Goal: Task Accomplishment & Management: Manage account settings

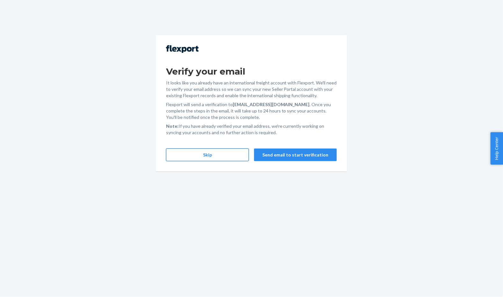
click at [229, 156] on button "Skip" at bounding box center [207, 155] width 83 height 13
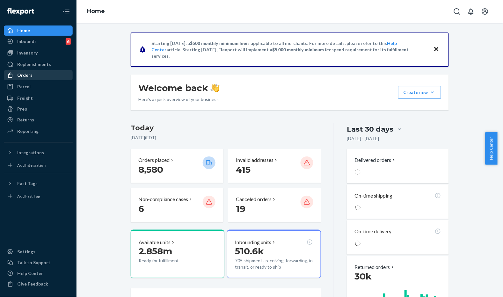
click at [24, 77] on div "Orders" at bounding box center [24, 75] width 15 height 6
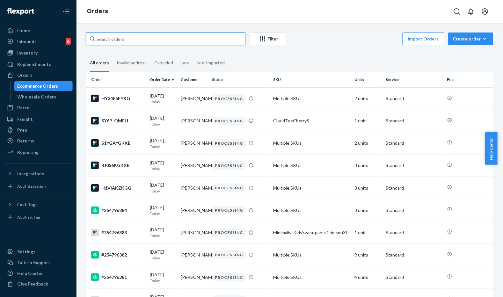
click at [161, 39] on input "text" at bounding box center [165, 39] width 159 height 13
paste input "#253536800"
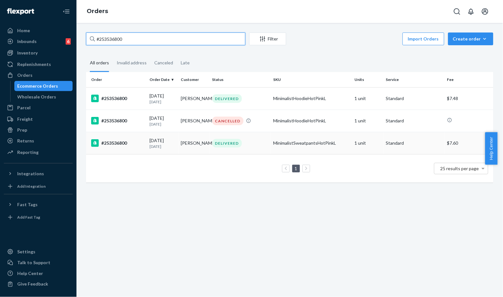
type input "#253536800"
click at [294, 141] on div "MinimalistSweatpantsHotPinkL" at bounding box center [311, 143] width 77 height 6
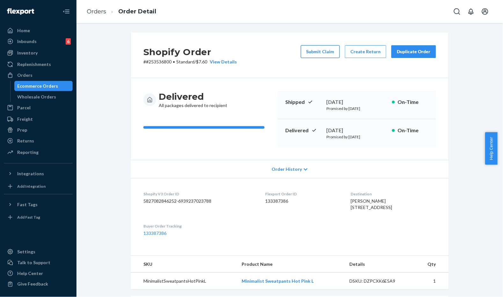
click at [325, 50] on button "Submit Claim" at bounding box center [320, 51] width 39 height 13
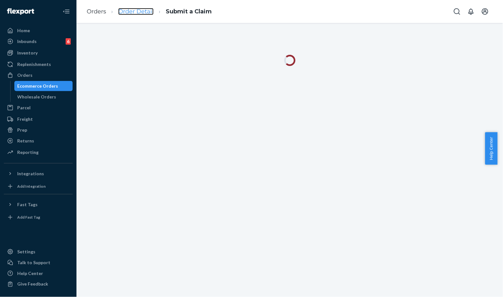
click at [131, 13] on link "Order Detail" at bounding box center [135, 11] width 35 height 7
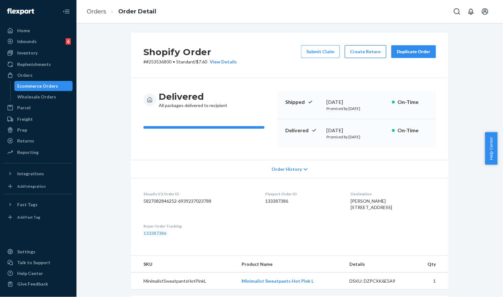
click at [360, 56] on button "Create Return" at bounding box center [365, 51] width 41 height 13
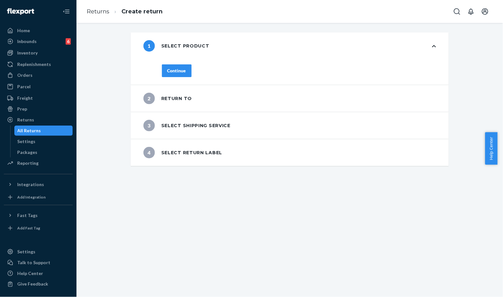
click at [173, 69] on div "Continue" at bounding box center [176, 71] width 19 height 6
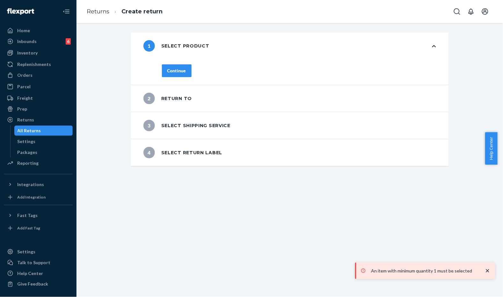
click at [181, 74] on button "Continue" at bounding box center [177, 70] width 30 height 13
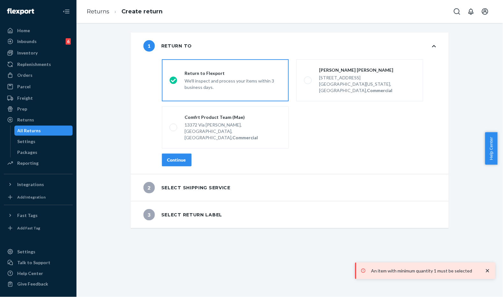
click at [170, 157] on div "Continue" at bounding box center [176, 160] width 19 height 6
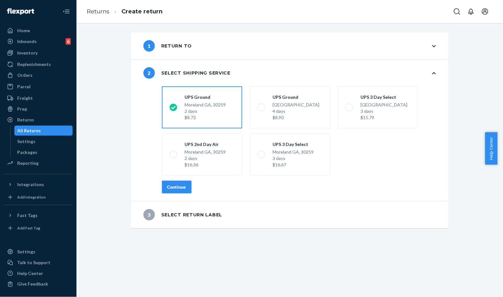
click at [176, 189] on div "Continue" at bounding box center [176, 187] width 19 height 6
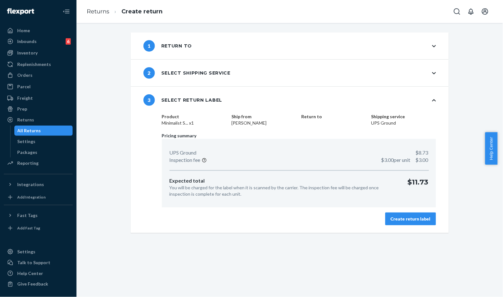
click at [397, 218] on div "Create return label" at bounding box center [411, 219] width 40 height 6
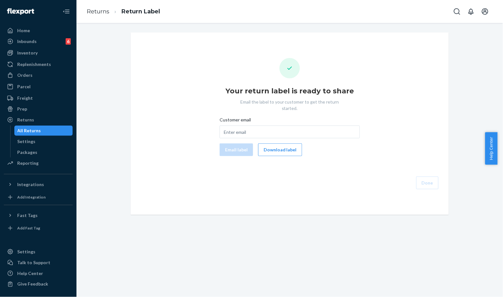
click at [183, 112] on div "Your return label is ready to share Email the label to your customer to get the…" at bounding box center [290, 123] width 308 height 131
click at [240, 117] on span "Customer email" at bounding box center [235, 121] width 31 height 9
click at [240, 126] on input "Customer email" at bounding box center [290, 132] width 140 height 13
click at [239, 117] on span "Customer email" at bounding box center [235, 121] width 31 height 9
click at [239, 126] on input "Customer email" at bounding box center [290, 132] width 140 height 13
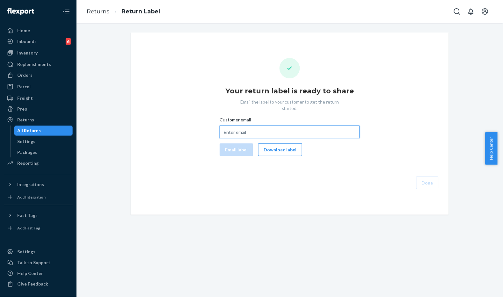
paste input "emilylou2000@gmail.com"
type input "emilylou2000@gmail.com"
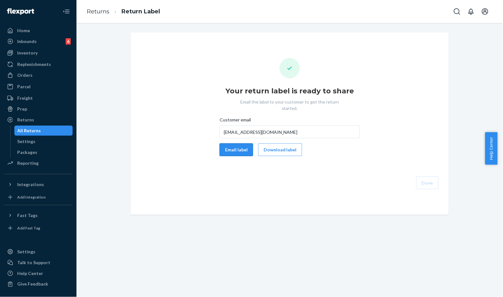
click at [239, 143] on button "Email label" at bounding box center [236, 149] width 33 height 13
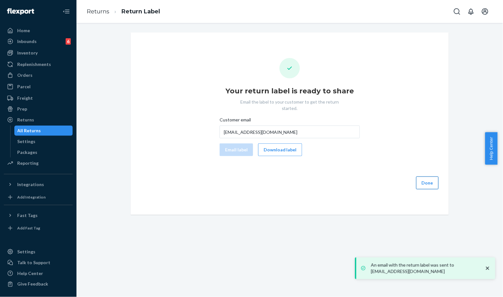
click at [424, 180] on button "Done" at bounding box center [427, 183] width 22 height 13
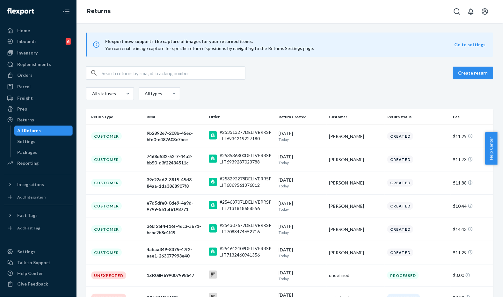
click at [267, 100] on div "All statuses All types" at bounding box center [289, 94] width 407 height 14
click at [165, 77] on input "text" at bounding box center [173, 73] width 143 height 13
click at [313, 156] on div "[DATE] [DATE]" at bounding box center [301, 160] width 45 height 12
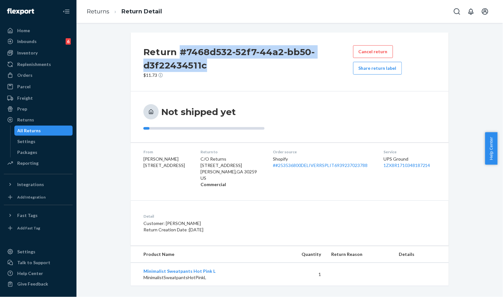
drag, startPoint x: 214, startPoint y: 71, endPoint x: 176, endPoint y: 49, distance: 44.0
click at [176, 49] on h2 "Return #7468d532-52f7-44a2-bb50-d3f22434511c" at bounding box center [248, 58] width 210 height 27
copy h2 "#7468d532-52f7-44a2-bb50-d3f22434511c"
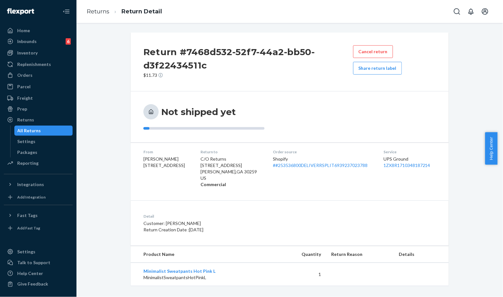
click at [113, 53] on div "Return #7468d532-52f7-44a2-bb50-d3f22434511c $11.73 Cancel return Share return …" at bounding box center [289, 159] width 417 height 253
drag, startPoint x: 223, startPoint y: 44, endPoint x: 194, endPoint y: 43, distance: 29.0
click at [219, 44] on div "Return #7468d532-52f7-44a2-bb50-d3f22434511c $11.73 Cancel return Share return …" at bounding box center [290, 62] width 318 height 59
click at [90, 13] on link "Returns" at bounding box center [98, 11] width 23 height 7
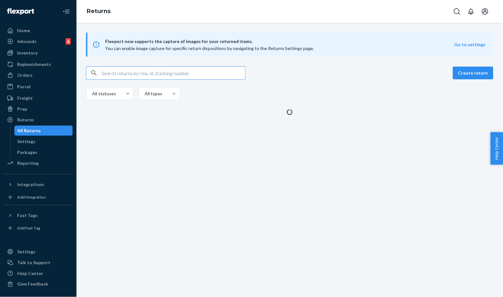
click at [39, 81] on ul "Home Inbounds 6 Shipping Plans Problems 6 Inventory Products Replenishments Ord…" at bounding box center [38, 97] width 69 height 143
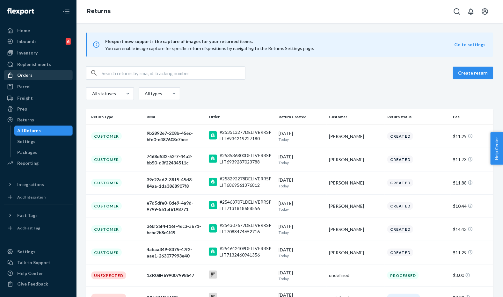
click at [42, 78] on div "Orders" at bounding box center [38, 75] width 68 height 9
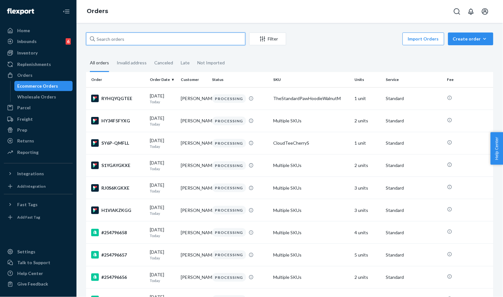
click at [178, 38] on input "text" at bounding box center [165, 39] width 159 height 13
paste input "#253484120"
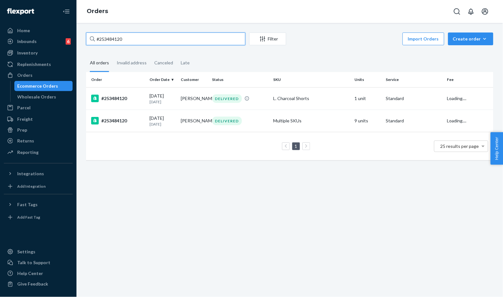
type input "#253484120"
click at [312, 120] on td "Multiple SKUs" at bounding box center [312, 121] width 82 height 22
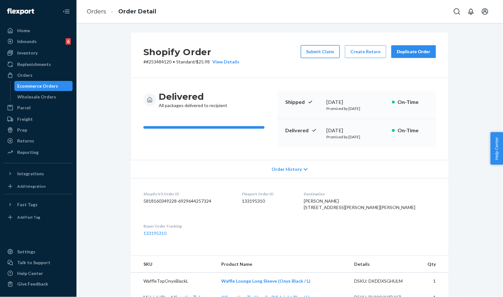
click at [316, 56] on button "Submit Claim" at bounding box center [320, 51] width 39 height 13
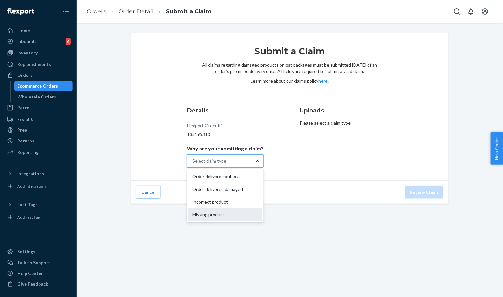
click at [217, 215] on div "Missing product" at bounding box center [225, 214] width 74 height 13
click at [193, 164] on input "Why are you submitting a claim? option Missing product focused, 4 of 4. 4 resul…" at bounding box center [193, 161] width 1 height 6
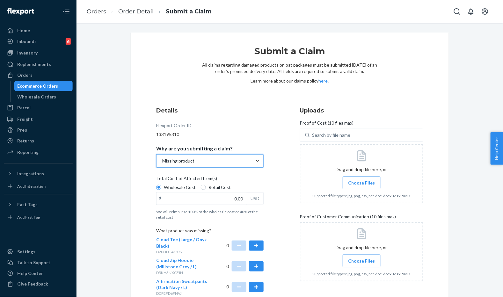
click at [203, 189] on label "Retail Cost" at bounding box center [216, 187] width 30 height 6
click at [203, 189] on input "Retail Cost" at bounding box center [203, 187] width 5 height 5
radio input "true"
radio input "false"
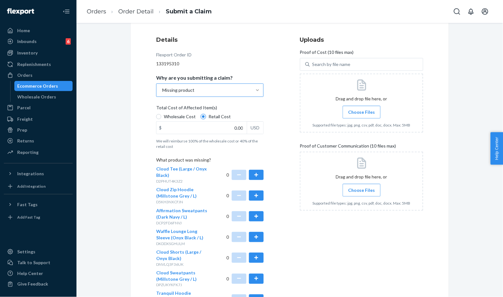
scroll to position [174, 0]
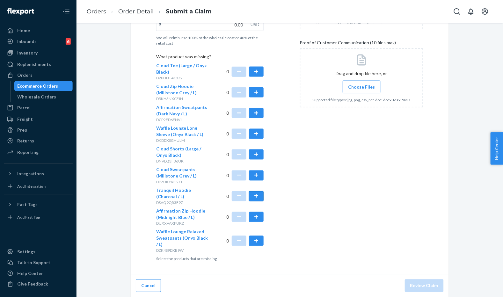
click at [251, 195] on button "button" at bounding box center [256, 196] width 15 height 10
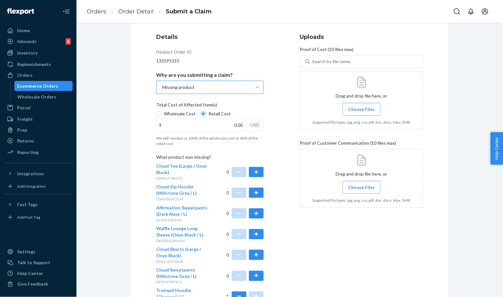
scroll to position [33, 0]
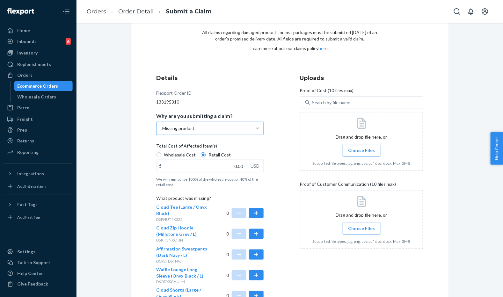
click at [366, 150] on span "Choose Files" at bounding box center [361, 150] width 27 height 6
click at [362, 150] on input "Choose Files" at bounding box center [362, 150] width 0 height 7
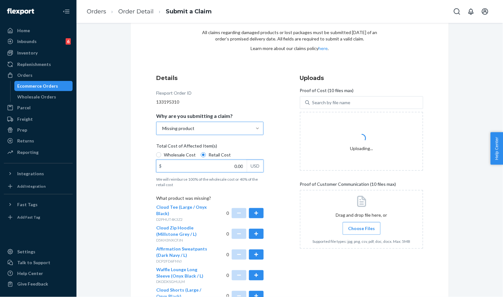
click at [220, 163] on input "0.00" at bounding box center [202, 166] width 90 height 12
type input "47.00"
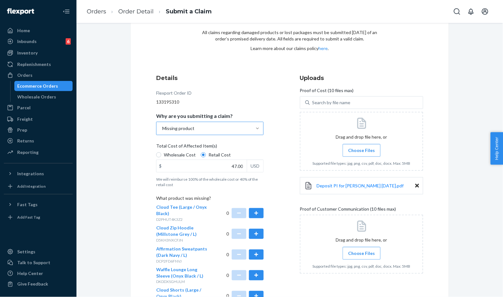
click at [376, 247] on label "Choose Files" at bounding box center [362, 253] width 38 height 13
click at [362, 250] on input "Choose Files" at bounding box center [362, 253] width 0 height 7
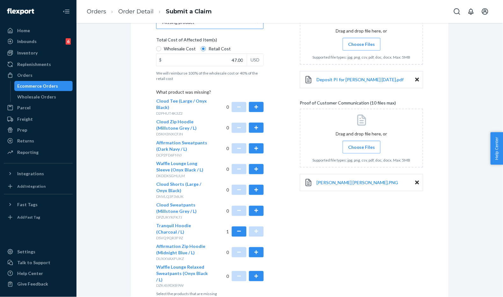
scroll to position [174, 0]
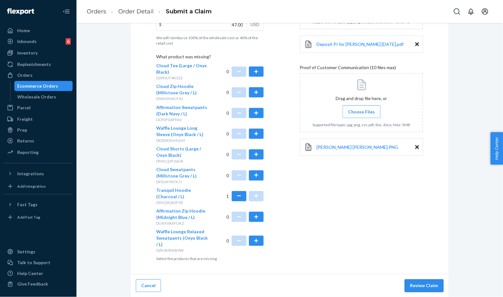
click at [428, 285] on button "Review Claim" at bounding box center [424, 286] width 39 height 13
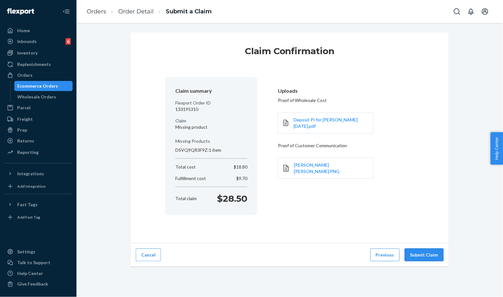
click at [419, 256] on button "Submit Claim" at bounding box center [424, 255] width 39 height 13
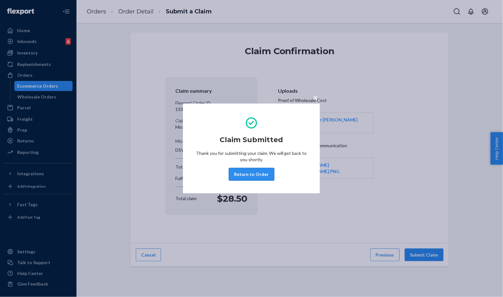
click at [233, 175] on button "Return to Order" at bounding box center [252, 174] width 46 height 13
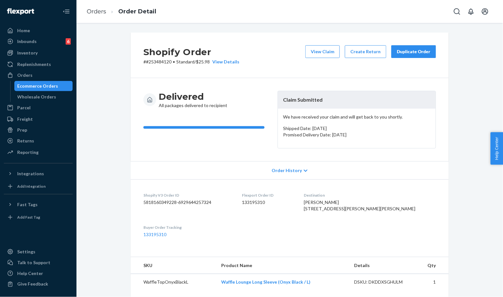
click at [270, 84] on div "Delivered All packages delivered to recipient Claim Submitted We have received …" at bounding box center [290, 119] width 318 height 83
click at [404, 56] on button "Duplicate Order" at bounding box center [413, 51] width 45 height 13
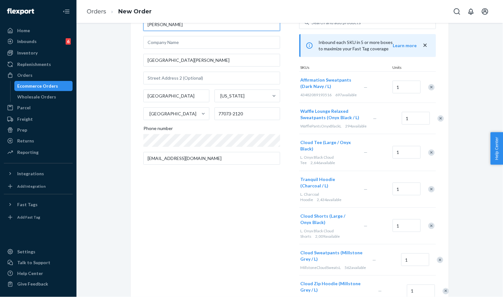
scroll to position [35, 0]
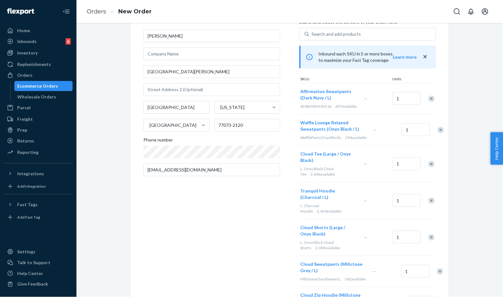
click at [429, 100] on div "Remove Item" at bounding box center [431, 99] width 6 height 6
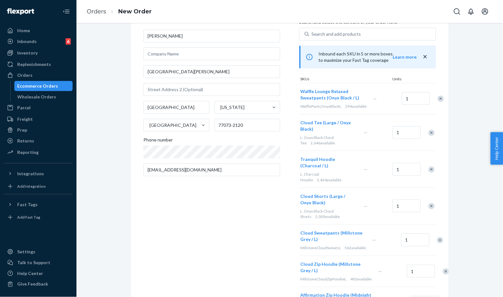
click at [438, 100] on div "Remove Item" at bounding box center [441, 99] width 6 height 6
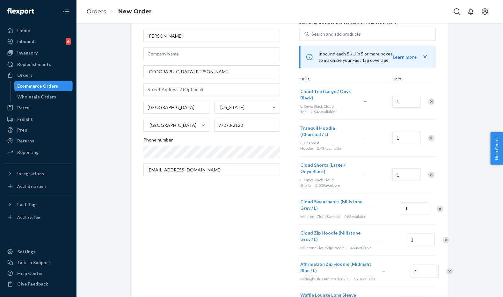
click at [429, 100] on div "Remove Item" at bounding box center [431, 102] width 6 height 6
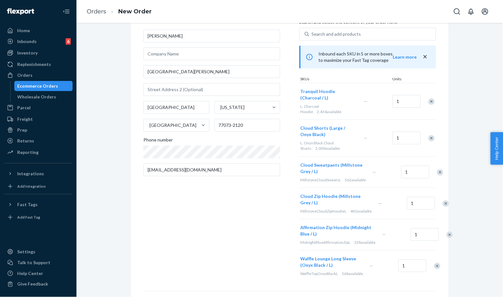
click at [431, 138] on div "Remove Item" at bounding box center [431, 138] width 6 height 6
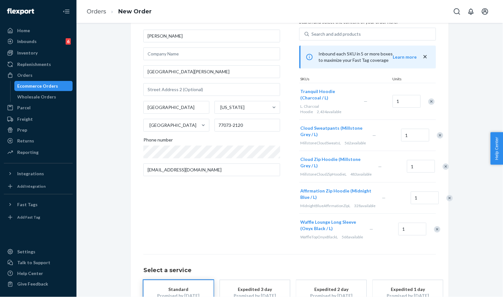
click at [437, 138] on div "Remove Item" at bounding box center [440, 135] width 6 height 6
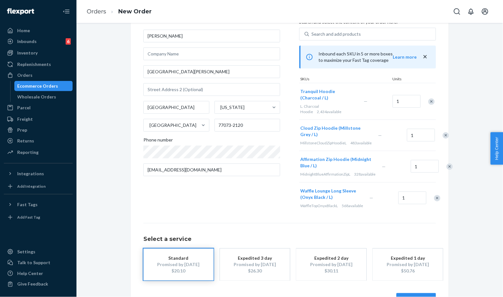
click at [443, 138] on div "Remove Item" at bounding box center [446, 135] width 6 height 6
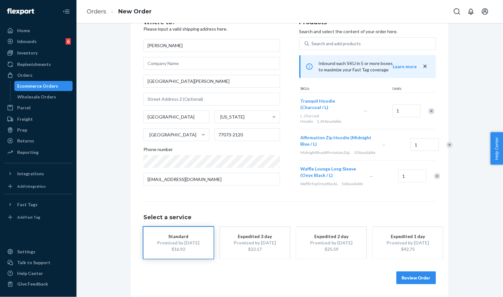
click at [447, 142] on div "Remove Item" at bounding box center [450, 145] width 6 height 6
click at [428, 142] on div at bounding box center [434, 145] width 16 height 17
click at [427, 145] on div at bounding box center [434, 145] width 16 height 17
click at [434, 149] on div "Remove Item" at bounding box center [437, 146] width 6 height 6
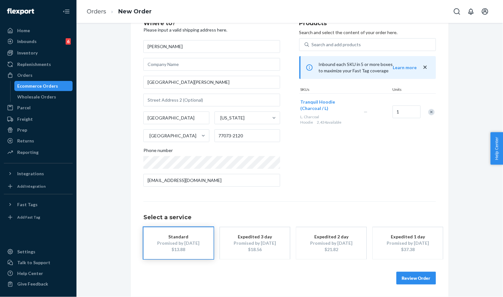
click at [359, 160] on div "Products Search and select the content of your order here. Search and add produ…" at bounding box center [367, 106] width 137 height 172
click at [405, 274] on button "Review Order" at bounding box center [417, 278] width 40 height 13
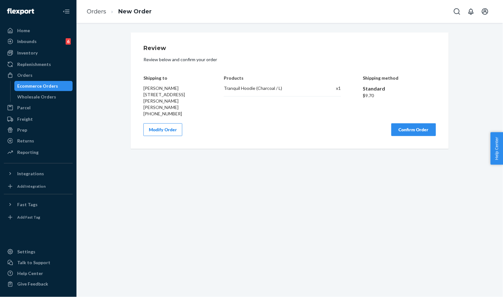
scroll to position [0, 0]
click at [409, 126] on button "Confirm Order" at bounding box center [413, 129] width 45 height 13
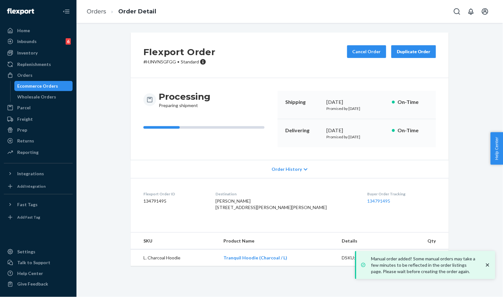
click at [243, 82] on div "Processing Preparing shipment Shipping August 20, 2025 Promised by August 20, 2…" at bounding box center [290, 119] width 318 height 82
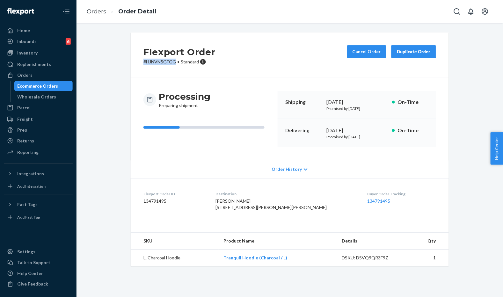
drag, startPoint x: 175, startPoint y: 62, endPoint x: 139, endPoint y: 61, distance: 36.1
click at [139, 61] on div "Flexport Order # HJNVN5GFGG • Standard Cancel Order Duplicate Order" at bounding box center [290, 56] width 318 height 46
copy p "# HJNVN5GFGG"
click at [263, 76] on div "Flexport Order # HJNVN5GFGG • Standard Cancel Order Duplicate Order" at bounding box center [290, 56] width 318 height 46
click at [109, 55] on div "Flexport Order # HJNVN5GFGG • Standard Cancel Order Duplicate Order Processing …" at bounding box center [289, 153] width 417 height 241
